Goal: Task Accomplishment & Management: Manage account settings

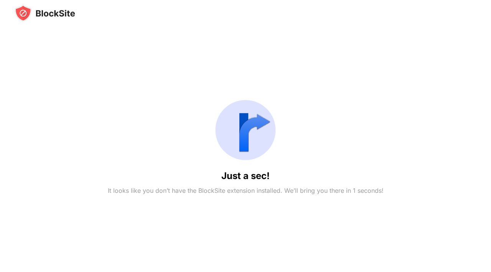
click at [356, 92] on div "Just a sec! It looks like you don’t have the BlockSite extension installed. We’…" at bounding box center [245, 145] width 461 height 246
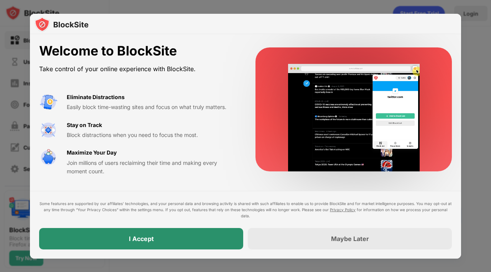
click at [226, 237] on div "I Accept" at bounding box center [141, 238] width 204 height 21
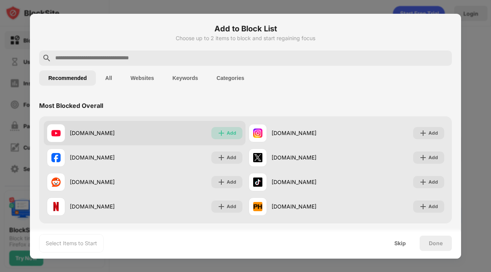
click at [219, 128] on div "Add" at bounding box center [226, 133] width 31 height 12
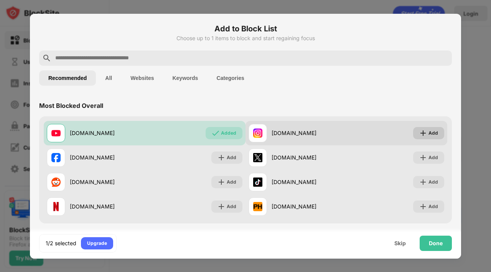
click at [432, 136] on div "Add" at bounding box center [433, 134] width 10 height 8
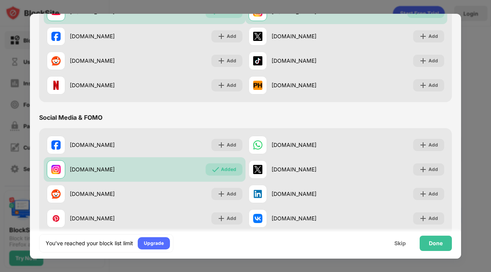
scroll to position [143, 0]
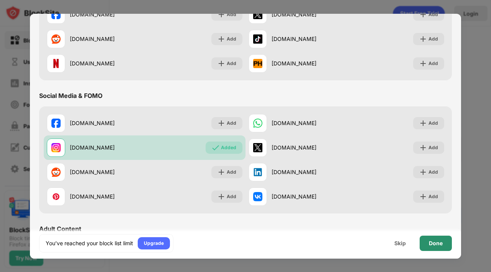
click at [437, 248] on div "Done" at bounding box center [435, 243] width 32 height 15
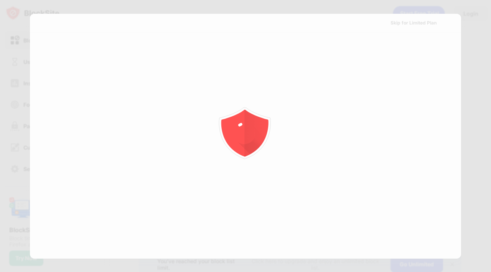
scroll to position [0, 0]
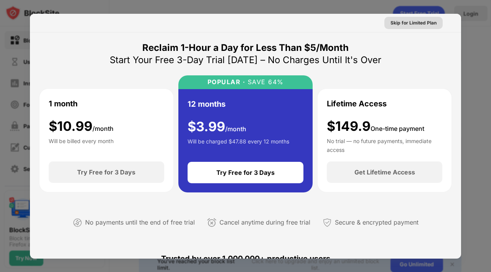
click at [405, 22] on div "Skip for Limited Plan" at bounding box center [413, 23] width 46 height 8
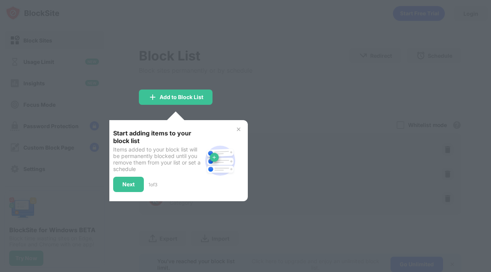
click at [239, 53] on div at bounding box center [245, 136] width 491 height 272
click at [238, 127] on img at bounding box center [238, 129] width 6 height 6
